Goal: Information Seeking & Learning: Learn about a topic

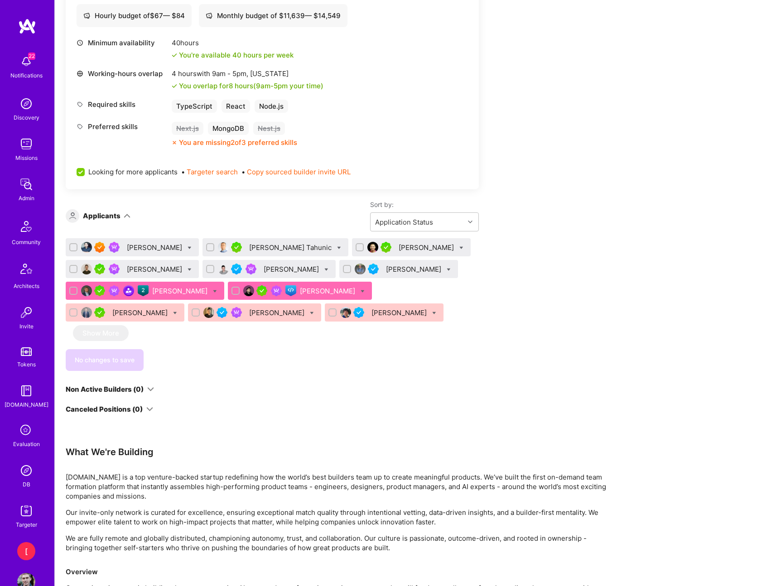
scroll to position [526, 0]
click at [169, 309] on div "[PERSON_NAME]" at bounding box center [140, 314] width 57 height 10
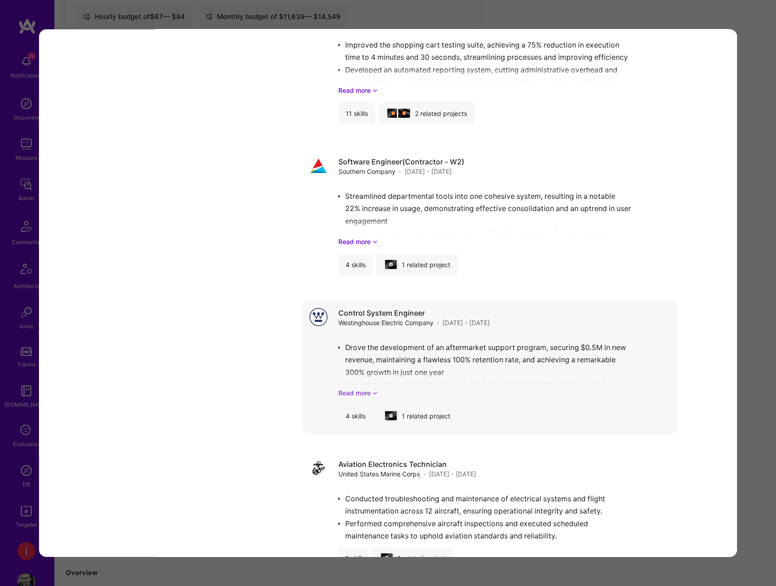
scroll to position [3717, 0]
click at [370, 398] on div "Control System Engineer Westinghouse Electric Company · Nov 2010 - Oct 2015 Dro…" at bounding box center [504, 367] width 332 height 119
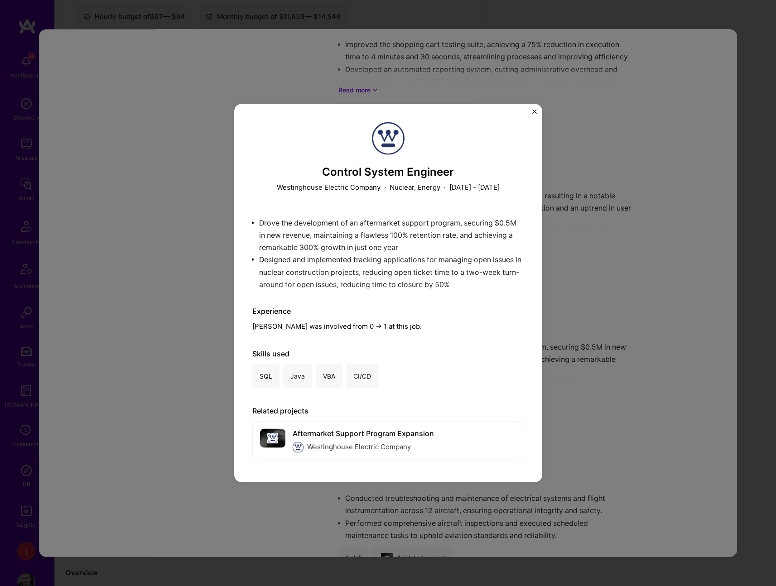
click at [533, 110] on img "Close" at bounding box center [534, 112] width 5 height 5
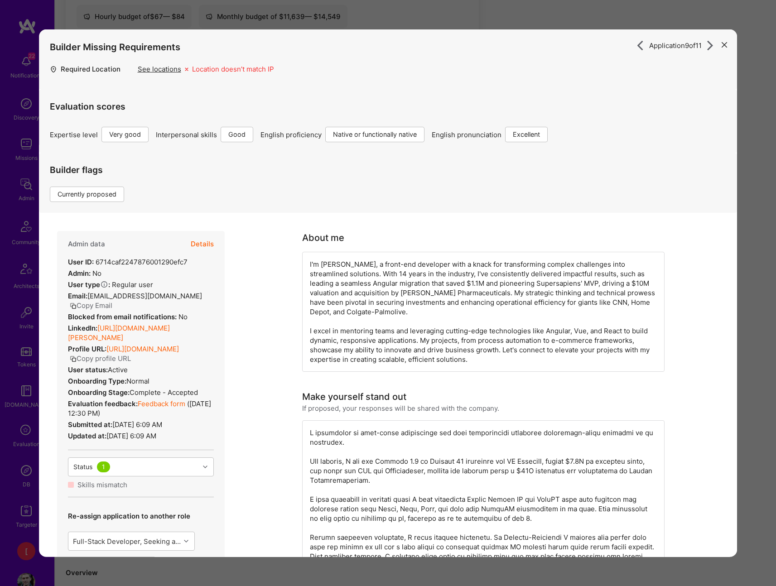
click at [723, 44] on icon "modal" at bounding box center [723, 44] width 5 height 5
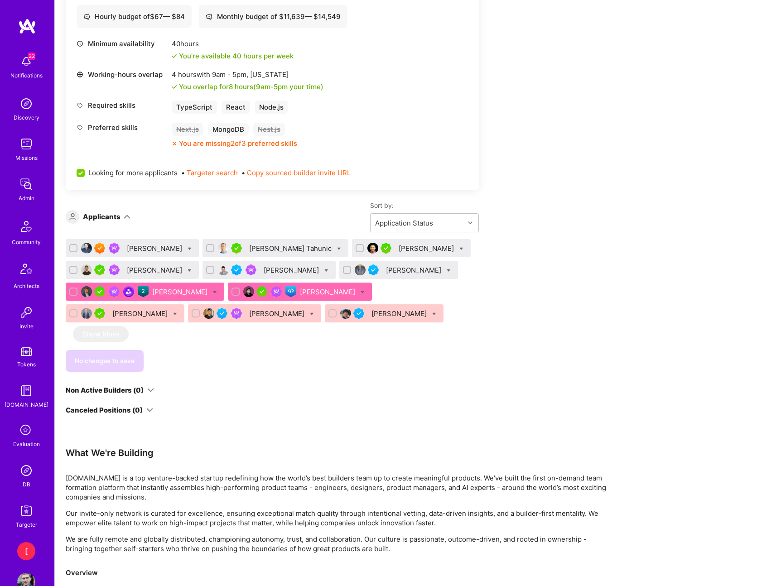
click at [166, 249] on div "[PERSON_NAME]" at bounding box center [155, 249] width 57 height 10
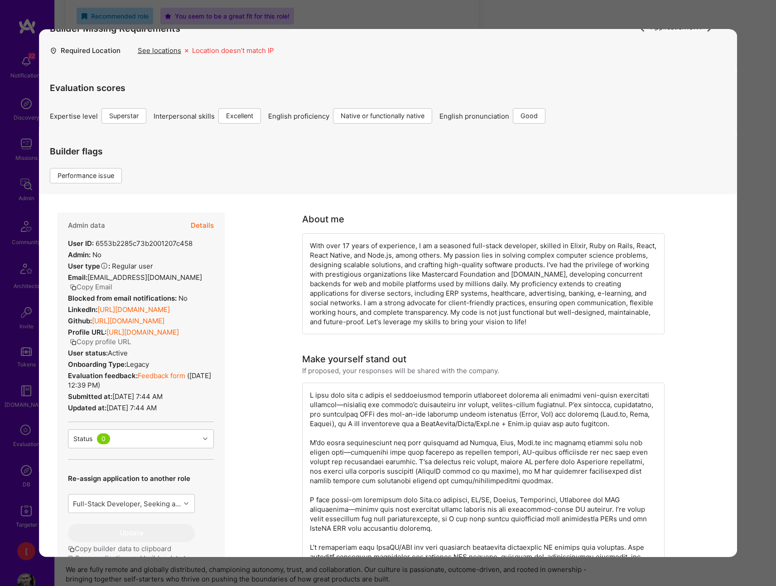
scroll to position [492, 0]
click at [174, 51] on div "See locations" at bounding box center [159, 51] width 43 height 10
drag, startPoint x: 255, startPoint y: 51, endPoint x: 289, endPoint y: 51, distance: 33.5
click at [255, 51] on div "Location doesn’t match IP" at bounding box center [233, 53] width 82 height 14
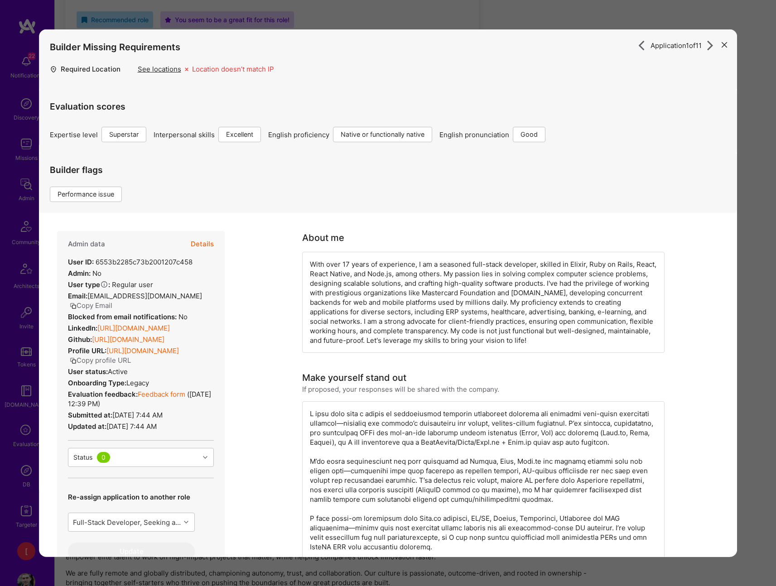
click at [725, 45] on icon "modal" at bounding box center [723, 44] width 5 height 5
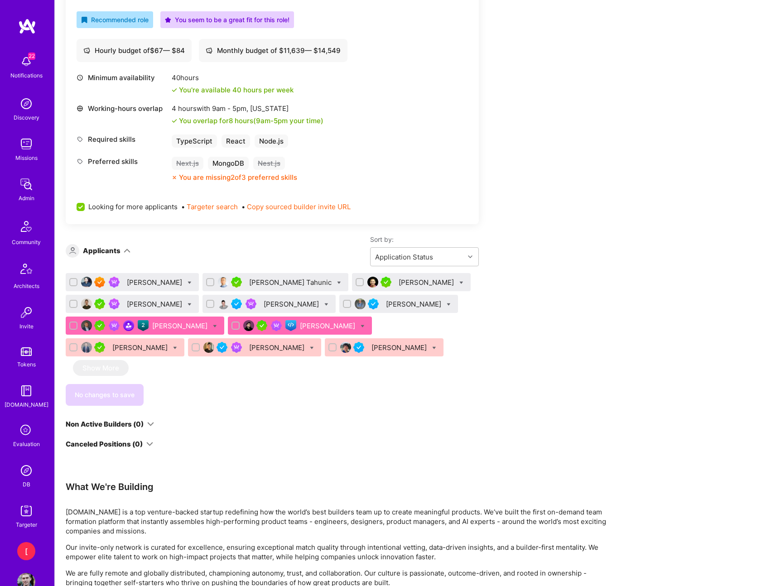
click at [259, 282] on div "[PERSON_NAME] Tahunic" at bounding box center [291, 283] width 84 height 10
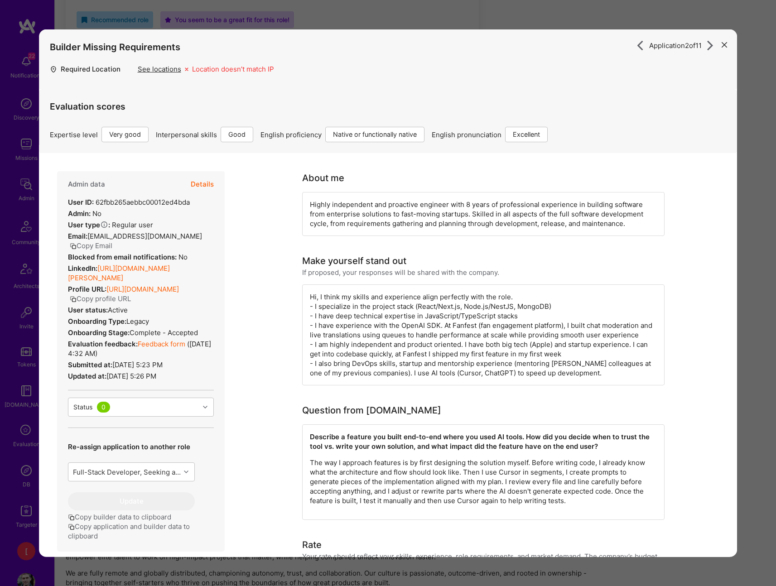
click at [726, 46] on icon "modal" at bounding box center [723, 44] width 5 height 5
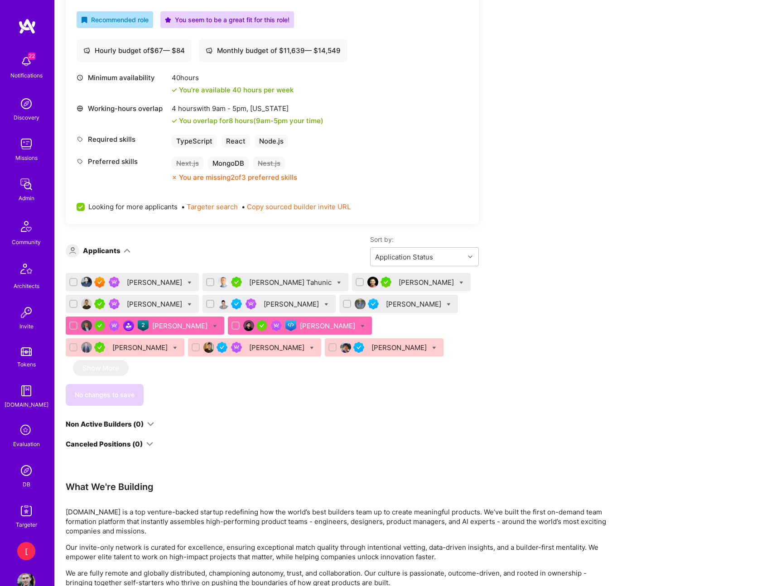
click at [399, 282] on div "[PERSON_NAME]" at bounding box center [427, 283] width 57 height 10
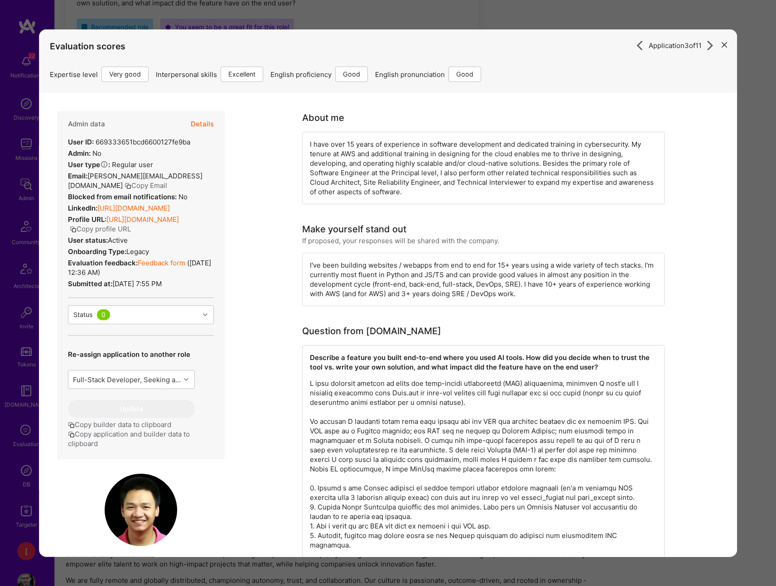
click at [723, 44] on icon "modal" at bounding box center [723, 44] width 5 height 5
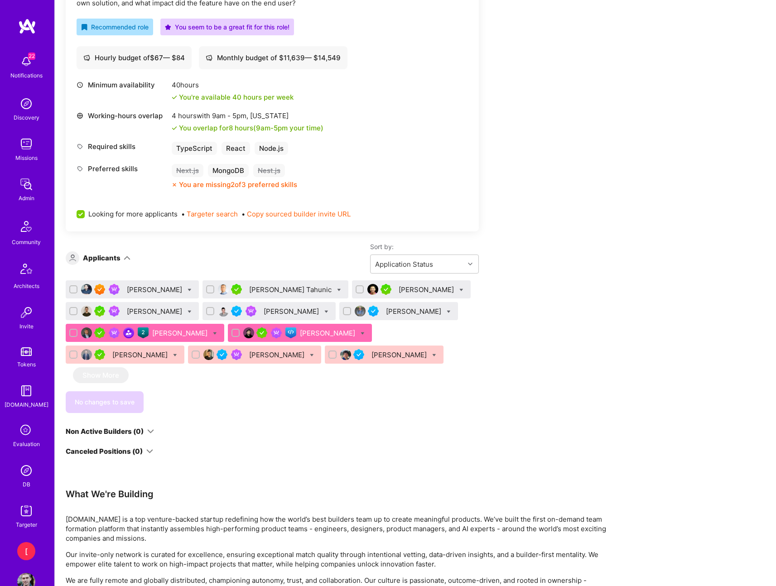
click at [165, 313] on div "[PERSON_NAME]" at bounding box center [155, 312] width 57 height 10
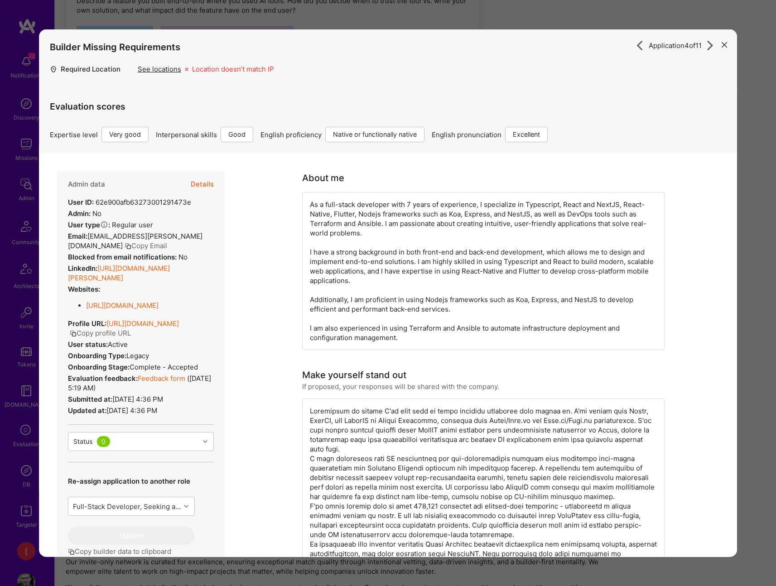
drag, startPoint x: 726, startPoint y: 45, endPoint x: 707, endPoint y: 49, distance: 19.6
click at [726, 45] on icon "modal" at bounding box center [723, 44] width 5 height 5
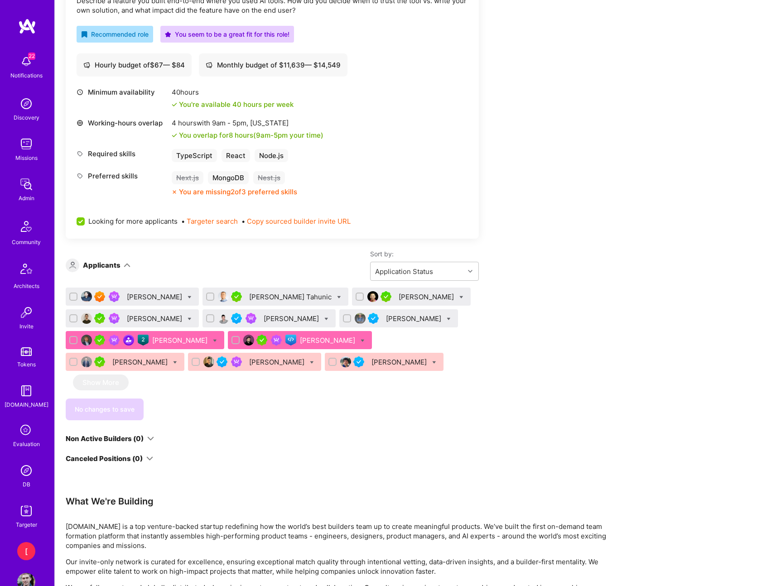
click at [279, 316] on div "[PERSON_NAME]" at bounding box center [292, 319] width 57 height 10
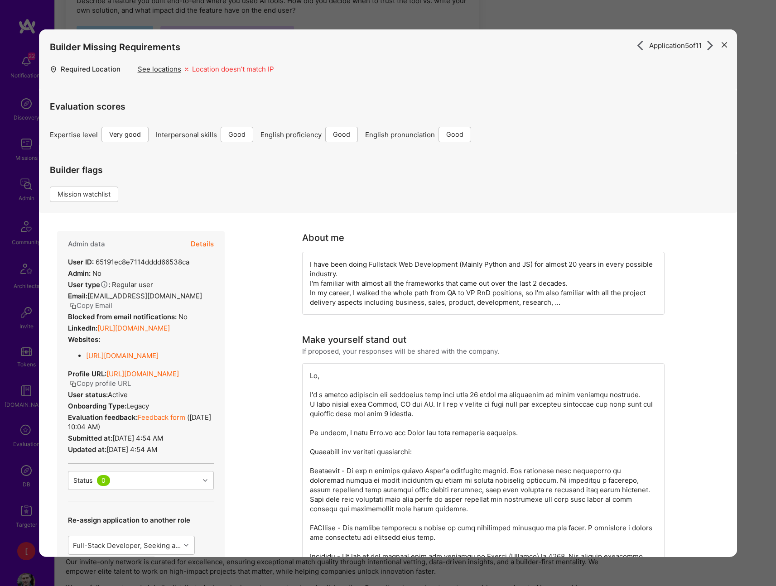
click at [724, 46] on icon "modal" at bounding box center [723, 44] width 5 height 5
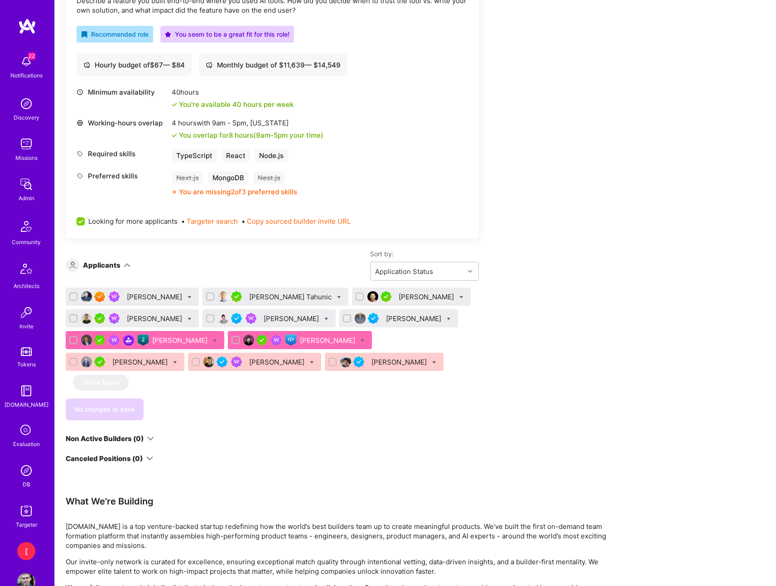
click at [419, 317] on div "[PERSON_NAME]" at bounding box center [414, 319] width 57 height 10
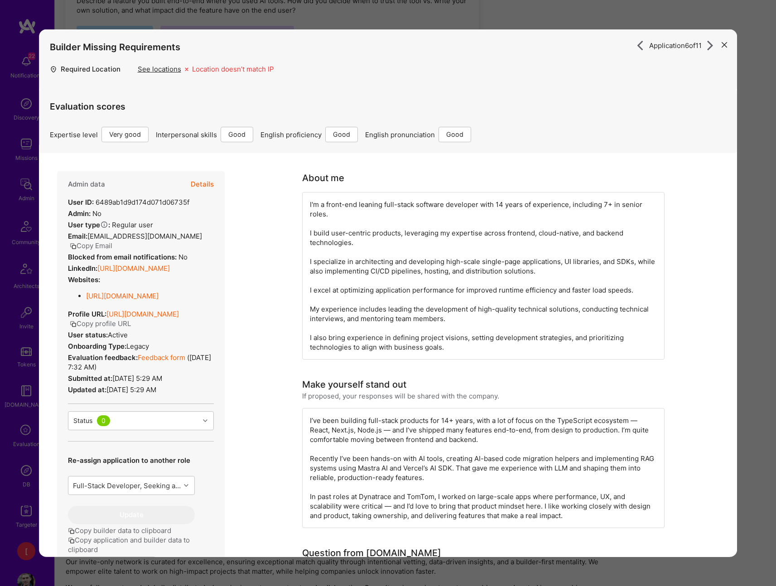
click at [723, 44] on icon "modal" at bounding box center [723, 44] width 5 height 5
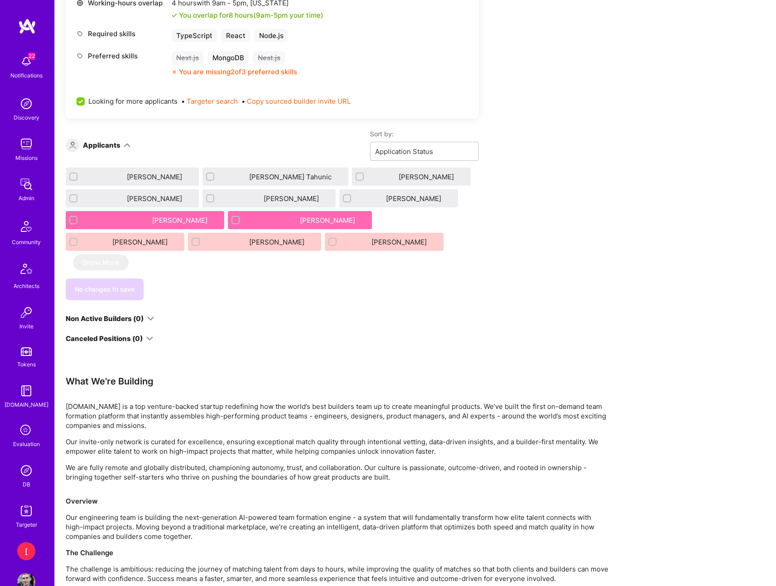
scroll to position [597, 0]
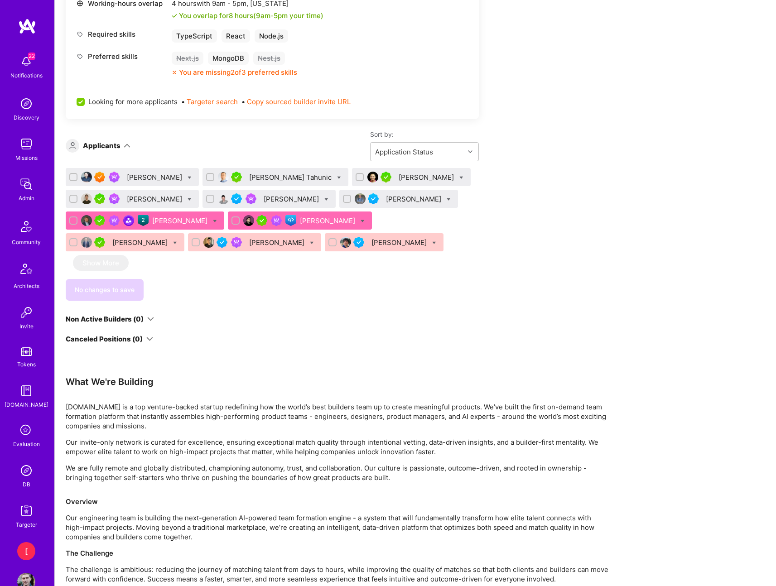
click at [399, 179] on div "[PERSON_NAME]" at bounding box center [427, 178] width 57 height 10
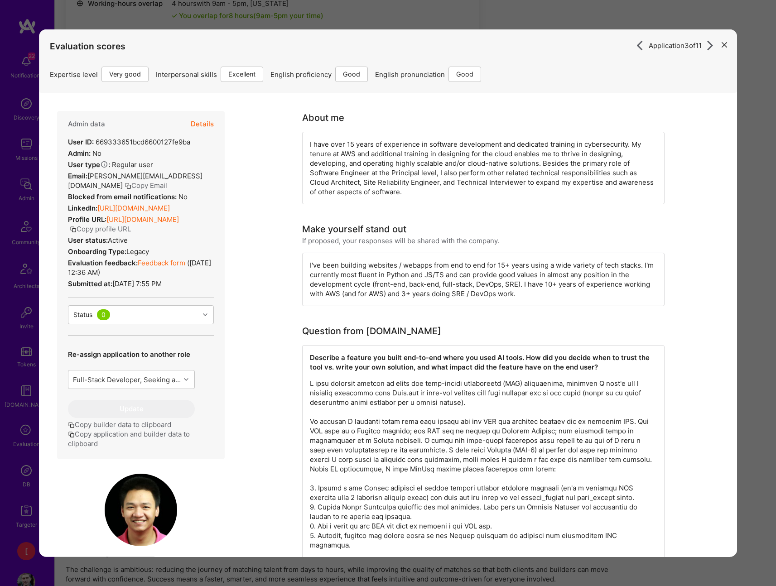
click at [709, 44] on icon "modal" at bounding box center [710, 45] width 10 height 10
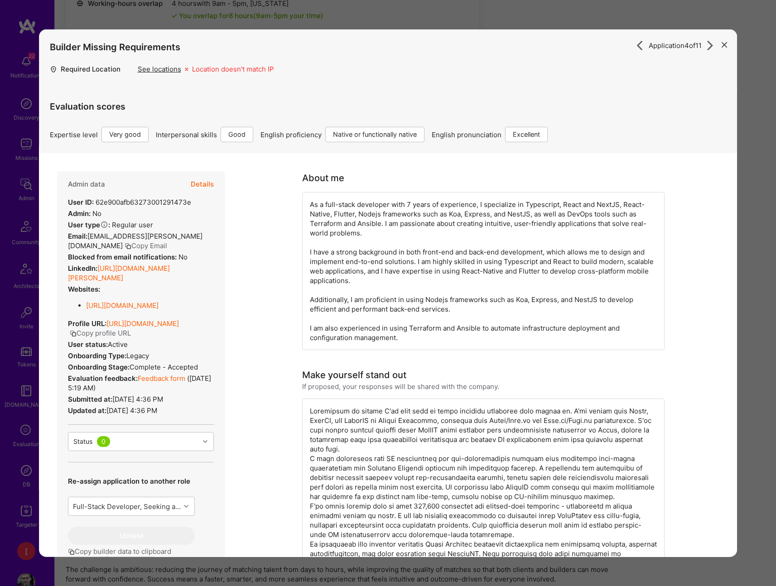
click at [710, 47] on icon "modal" at bounding box center [710, 45] width 10 height 10
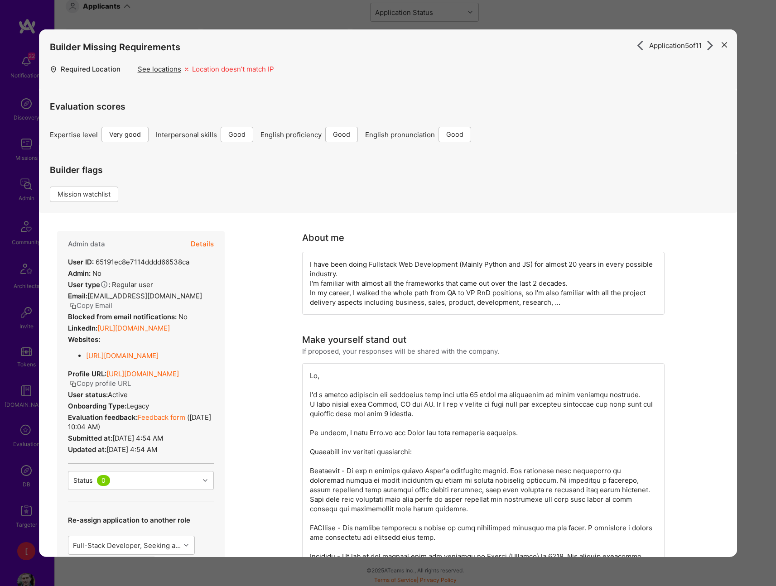
click at [708, 46] on icon "modal" at bounding box center [710, 45] width 10 height 10
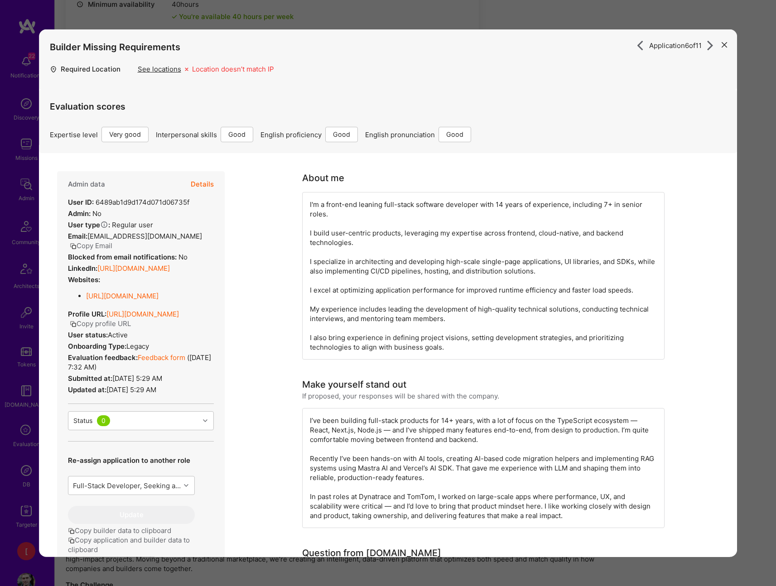
scroll to position [545, 0]
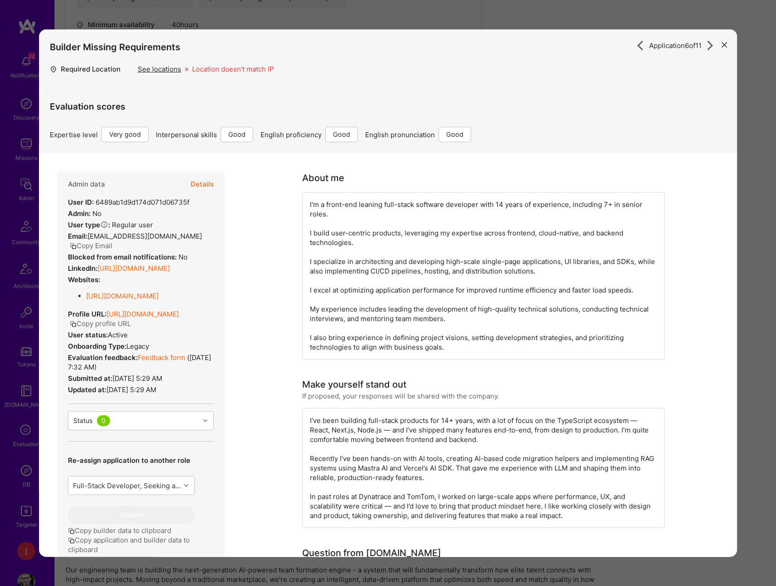
click at [709, 47] on icon "modal" at bounding box center [710, 45] width 10 height 10
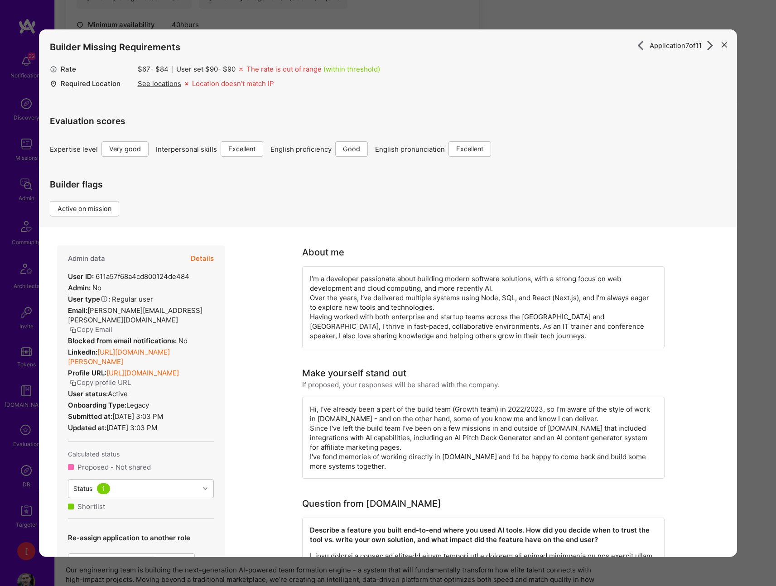
click at [709, 46] on icon "modal" at bounding box center [710, 45] width 10 height 10
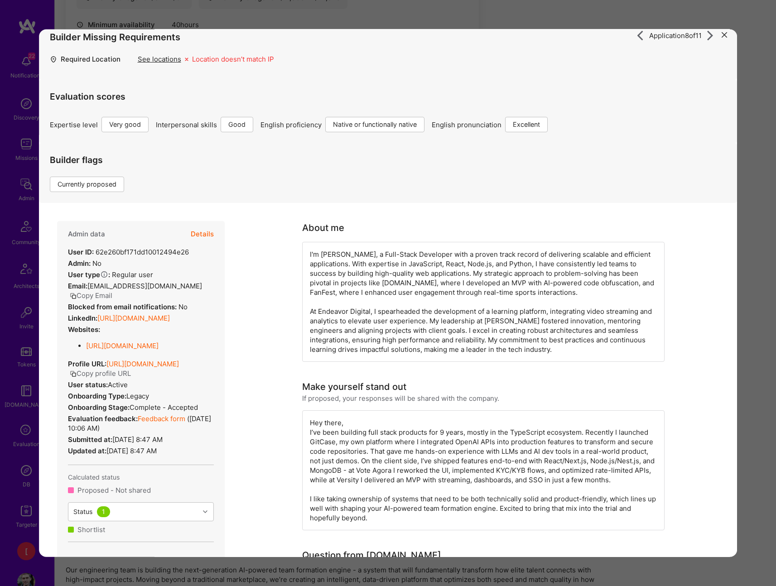
scroll to position [0, 0]
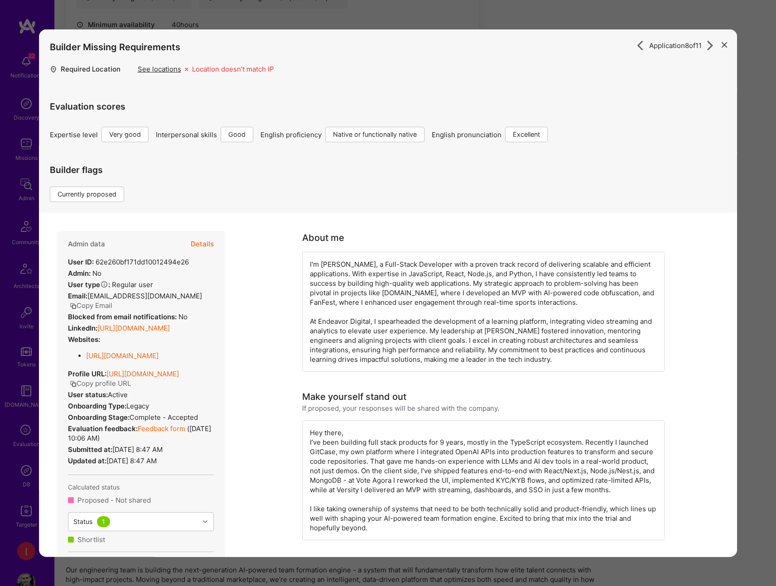
click at [710, 45] on icon "modal" at bounding box center [710, 45] width 10 height 10
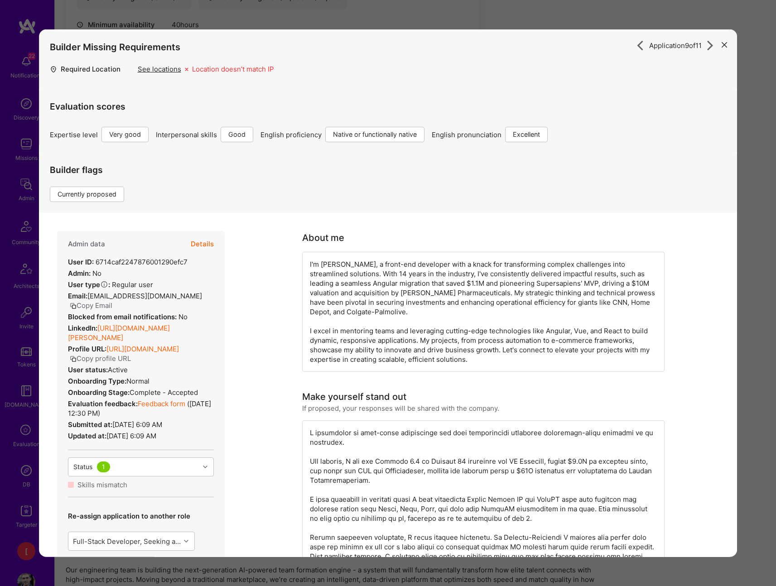
click at [712, 46] on icon "modal" at bounding box center [710, 45] width 10 height 10
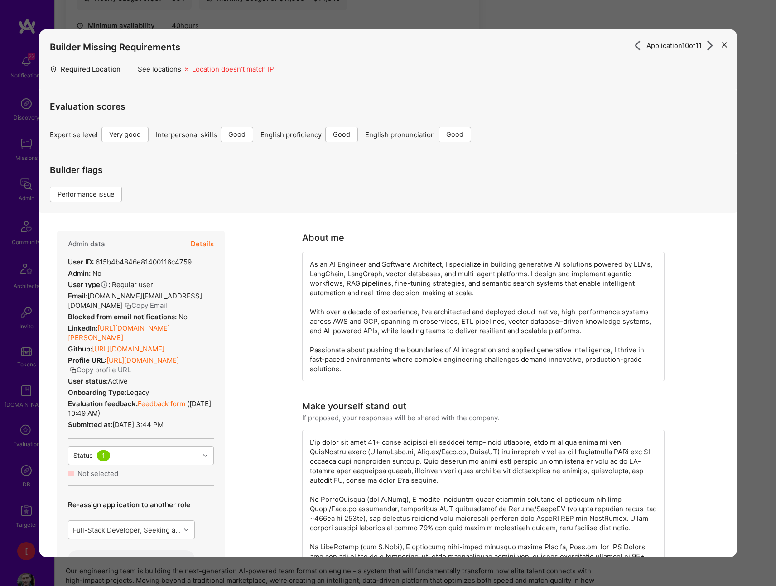
click at [708, 46] on icon "modal" at bounding box center [710, 45] width 10 height 10
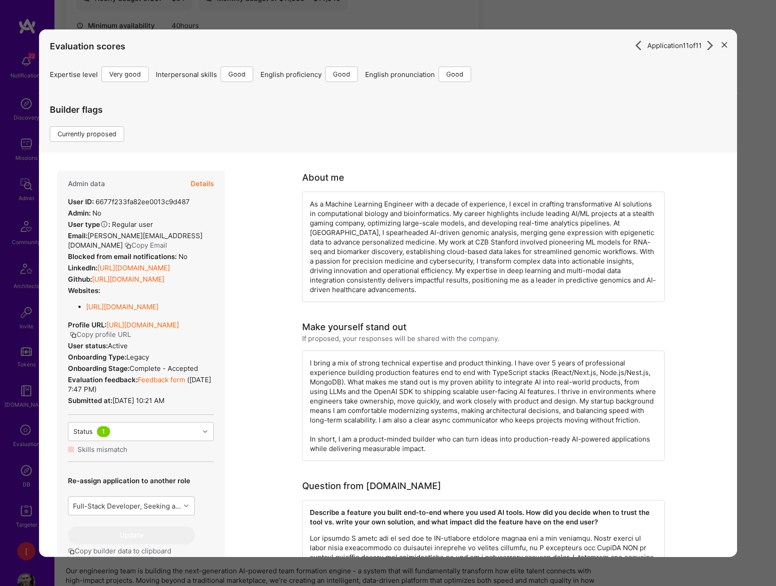
click at [631, 98] on div "Builder flags Currently proposed" at bounding box center [388, 123] width 698 height 60
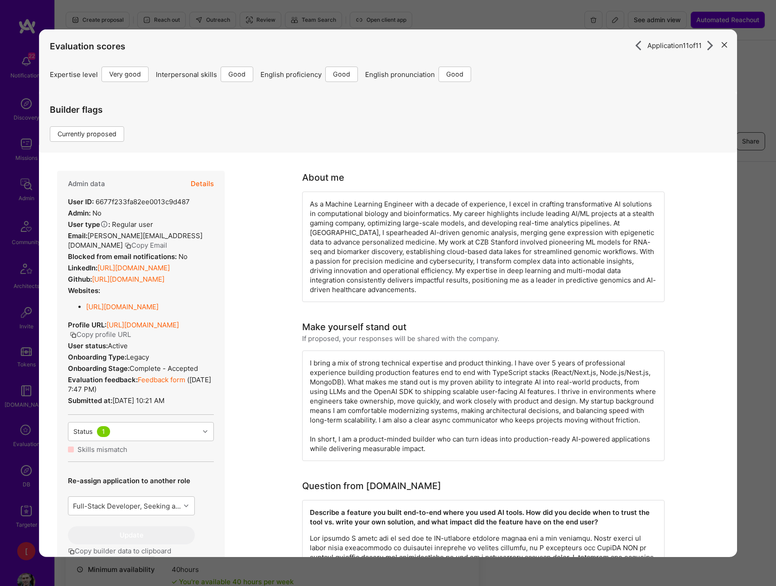
click at [726, 43] on icon "modal" at bounding box center [723, 44] width 5 height 5
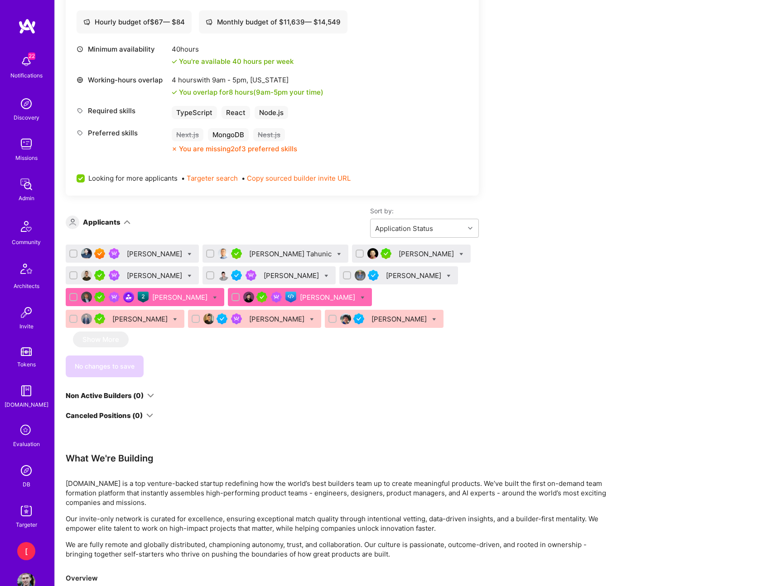
scroll to position [514, 0]
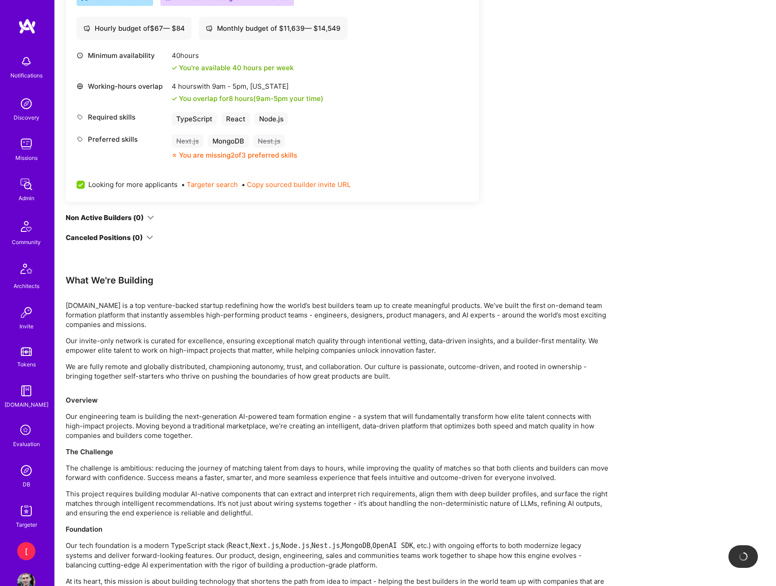
scroll to position [514, 0]
